Goal: Find specific page/section: Find specific page/section

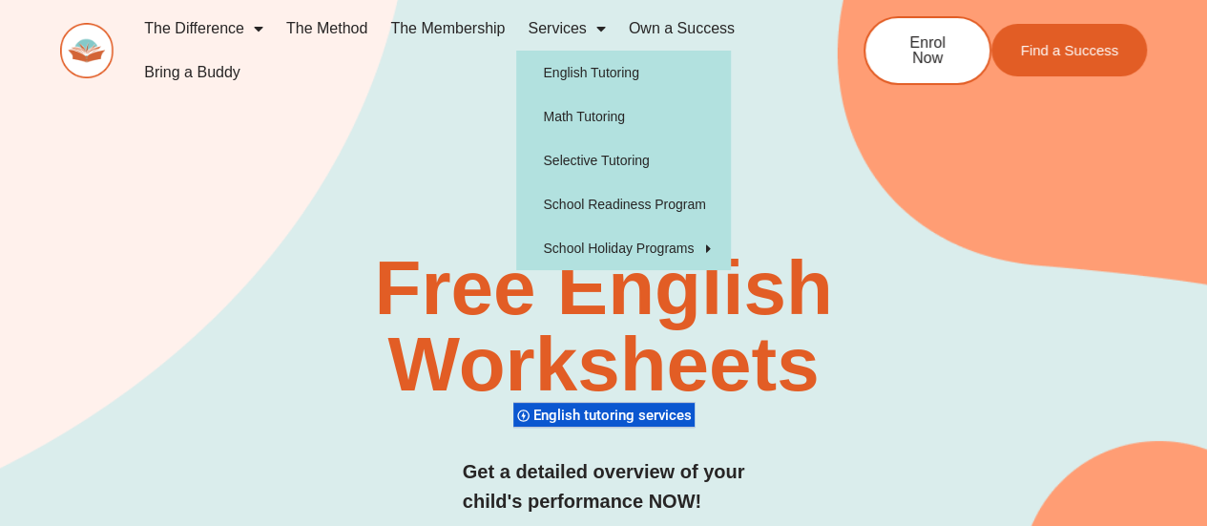
click at [568, 25] on link "Services" at bounding box center [566, 29] width 100 height 44
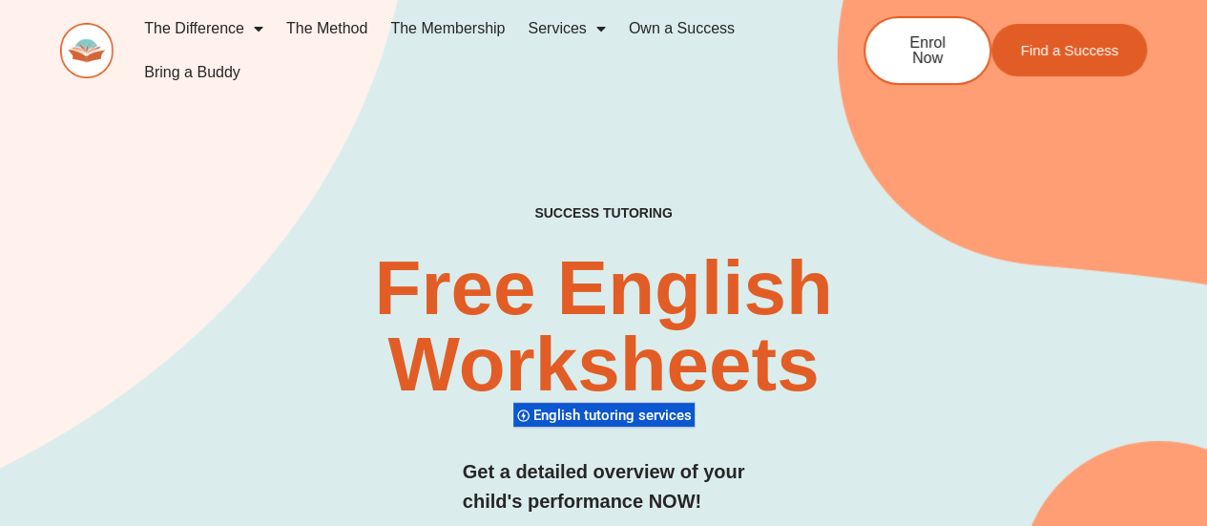
click at [572, 28] on link "Services" at bounding box center [566, 29] width 100 height 44
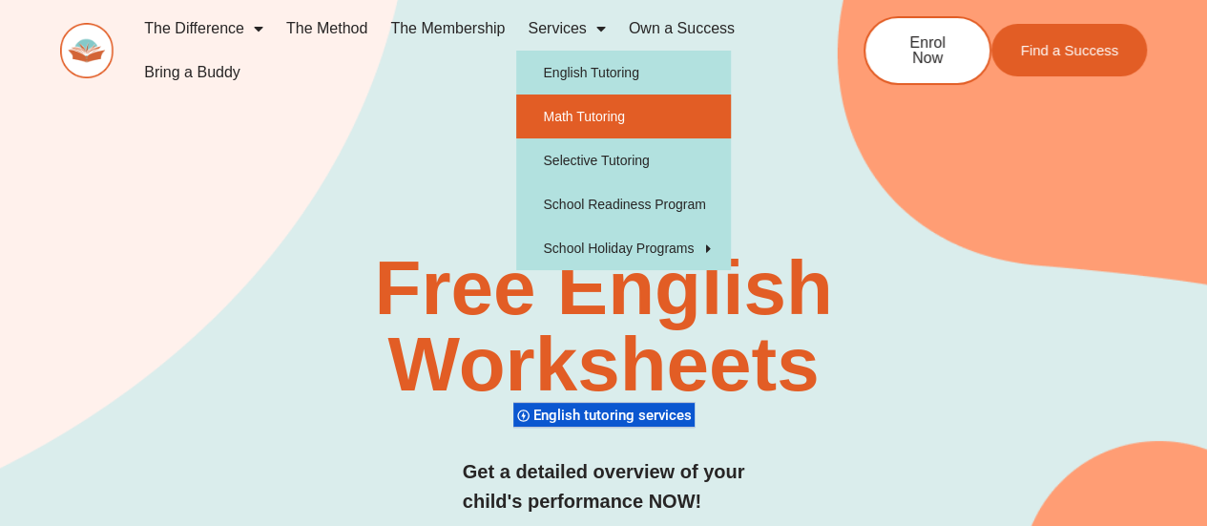
click at [588, 108] on link "Math Tutoring" at bounding box center [623, 116] width 215 height 44
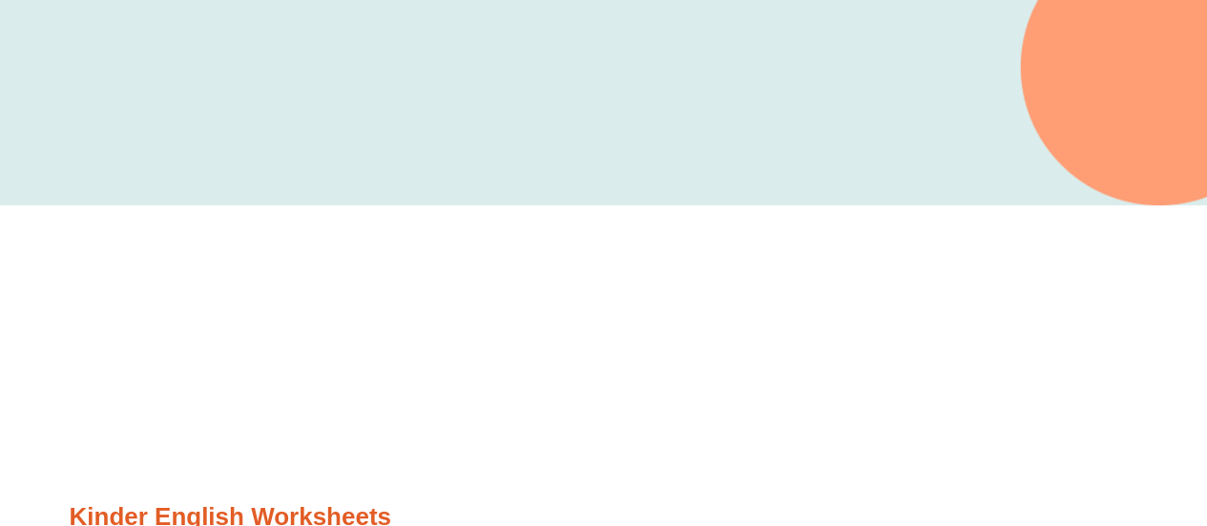
scroll to position [513, 0]
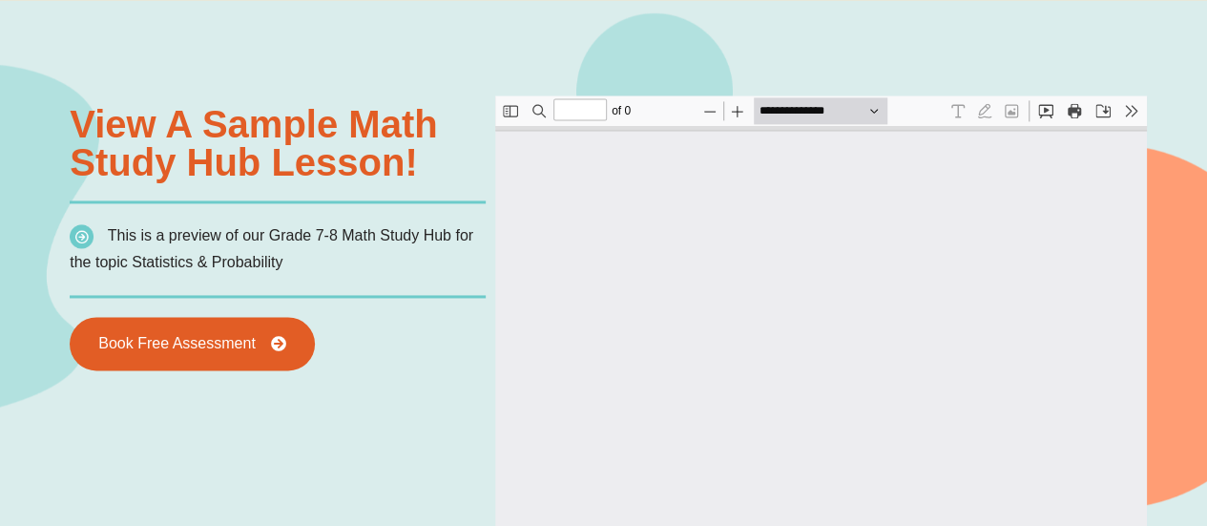
type input "*"
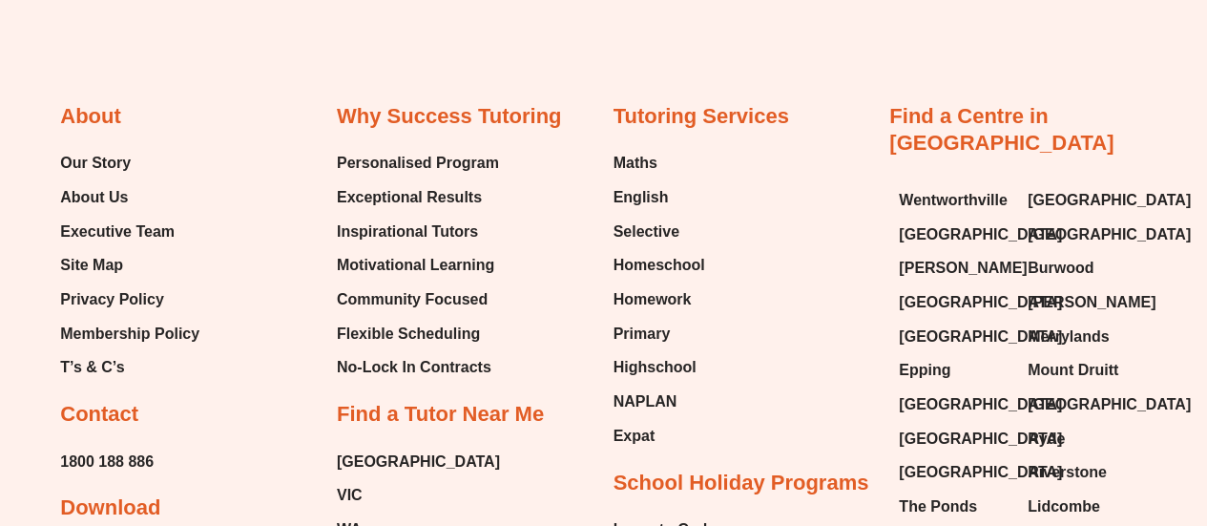
scroll to position [6015, 0]
